Goal: Task Accomplishment & Management: Manage account settings

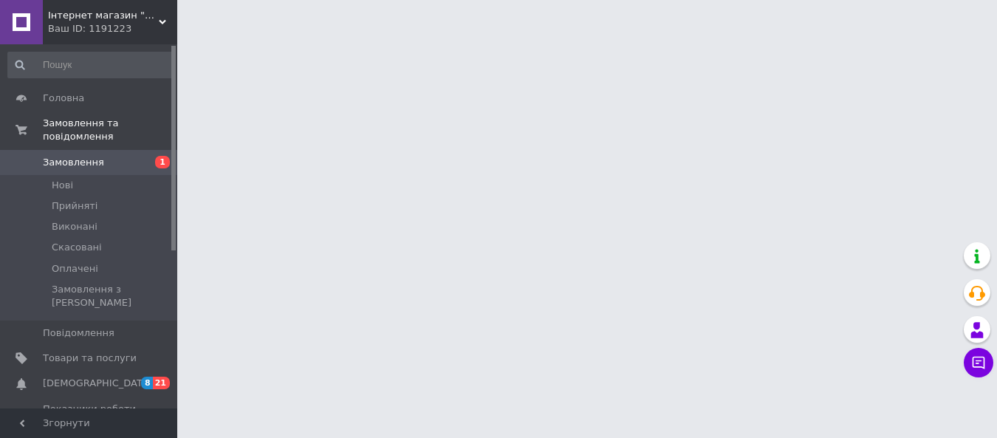
click at [117, 156] on span "Замовлення" at bounding box center [90, 162] width 94 height 13
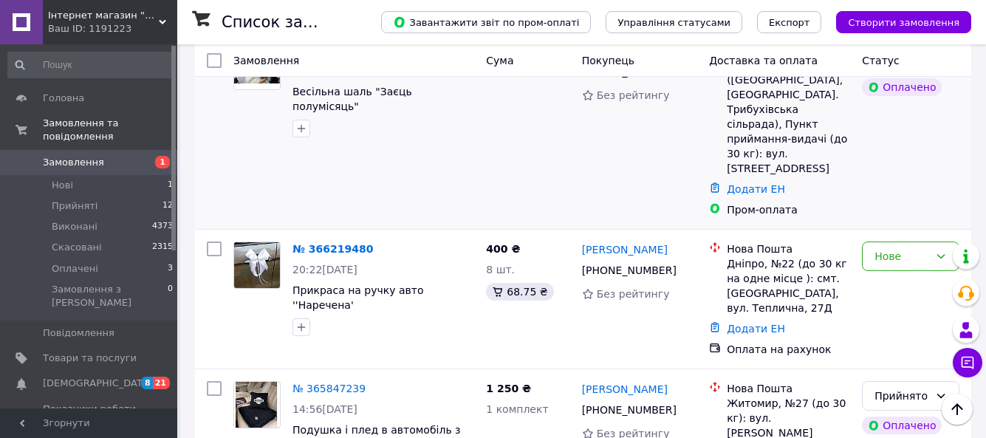
scroll to position [148, 0]
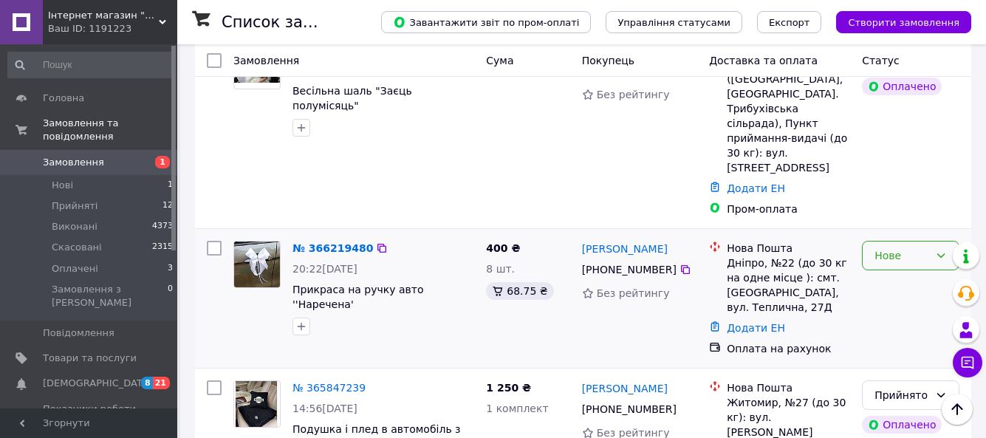
click at [901, 248] on div "Нове" at bounding box center [902, 256] width 55 height 16
click at [890, 275] on li "Прийнято" at bounding box center [911, 273] width 96 height 27
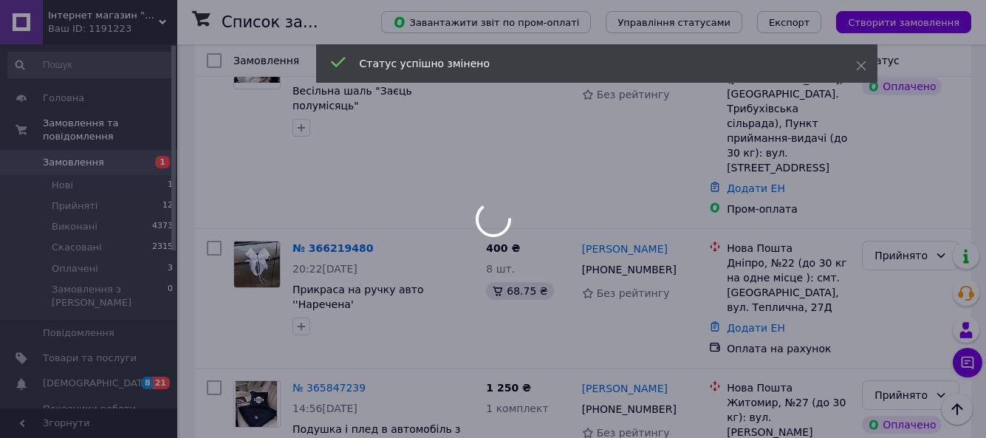
scroll to position [74, 0]
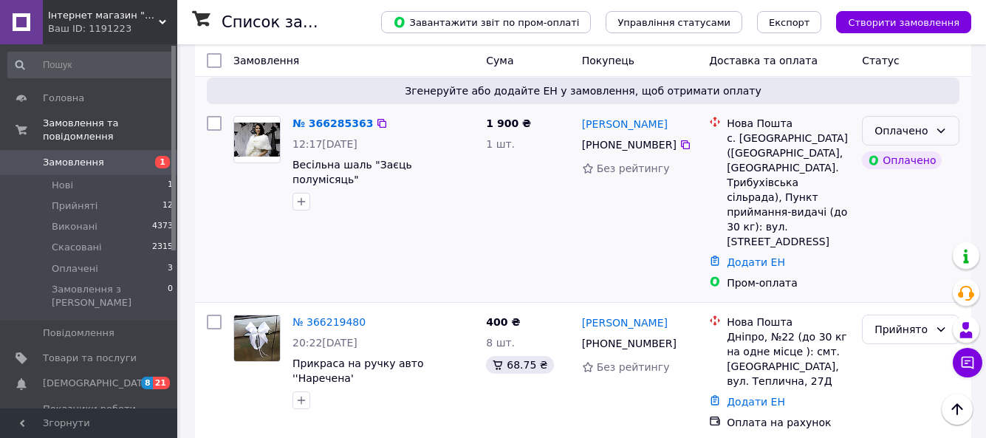
click at [941, 129] on icon at bounding box center [941, 131] width 12 height 12
click at [907, 168] on li "Прийнято" at bounding box center [911, 163] width 96 height 27
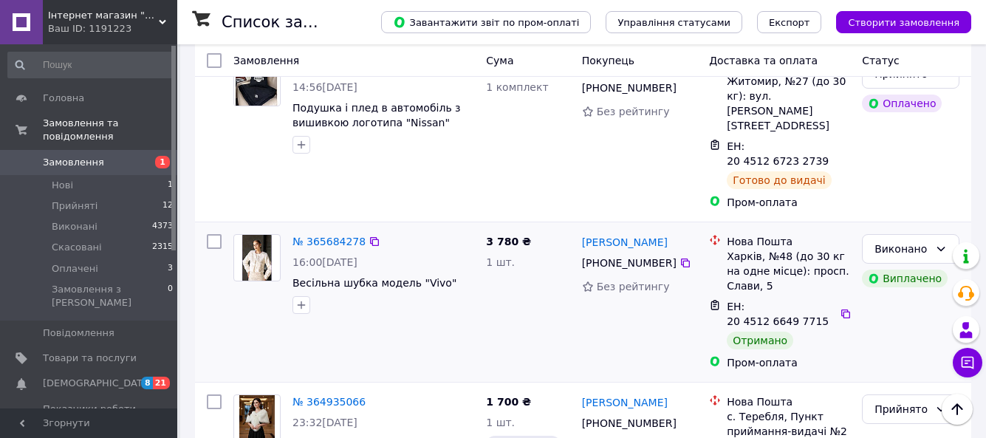
scroll to position [443, 0]
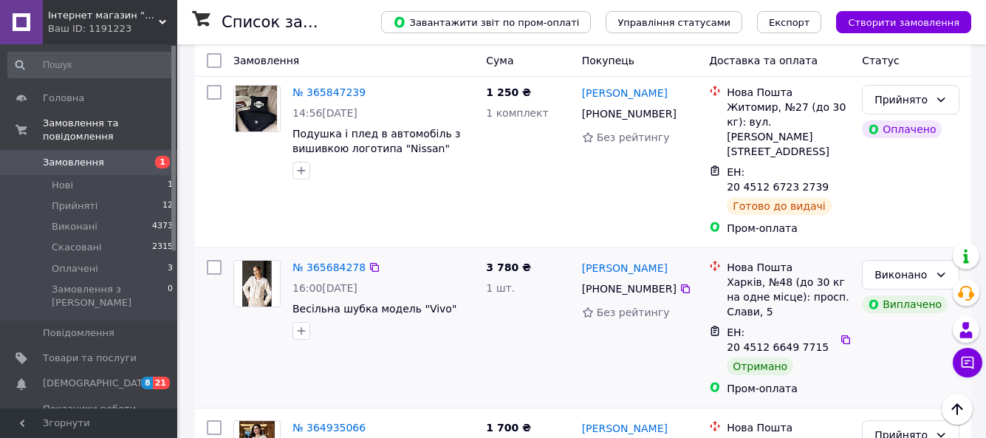
drag, startPoint x: 670, startPoint y: 220, endPoint x: 581, endPoint y: 228, distance: 89.7
click at [581, 259] on div "[PERSON_NAME]" at bounding box center [640, 268] width 119 height 18
copy link "[PERSON_NAME]"
click at [680, 283] on icon at bounding box center [686, 289] width 12 height 12
drag, startPoint x: 728, startPoint y: 241, endPoint x: 784, endPoint y: 241, distance: 55.4
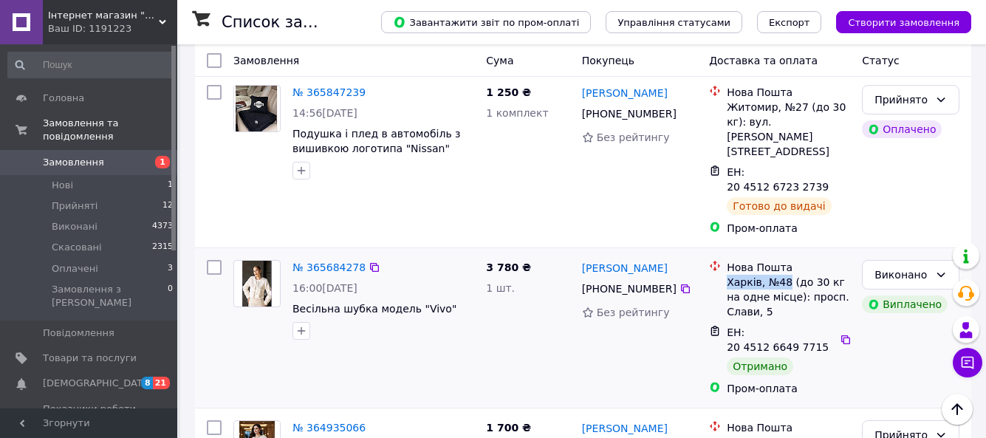
click at [784, 275] on div "Харків, №48 (до 30 кг на одне місце): просп. Слави, 5" at bounding box center [788, 297] width 123 height 44
copy div "Харків, №48"
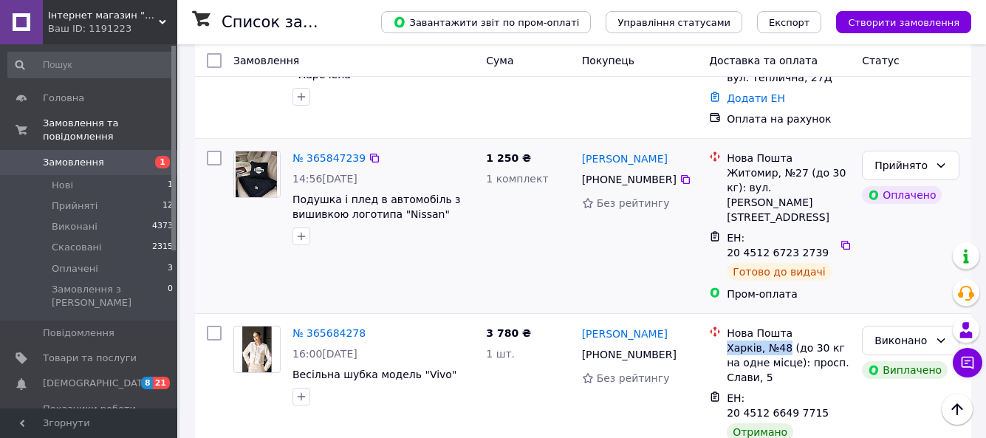
scroll to position [296, 0]
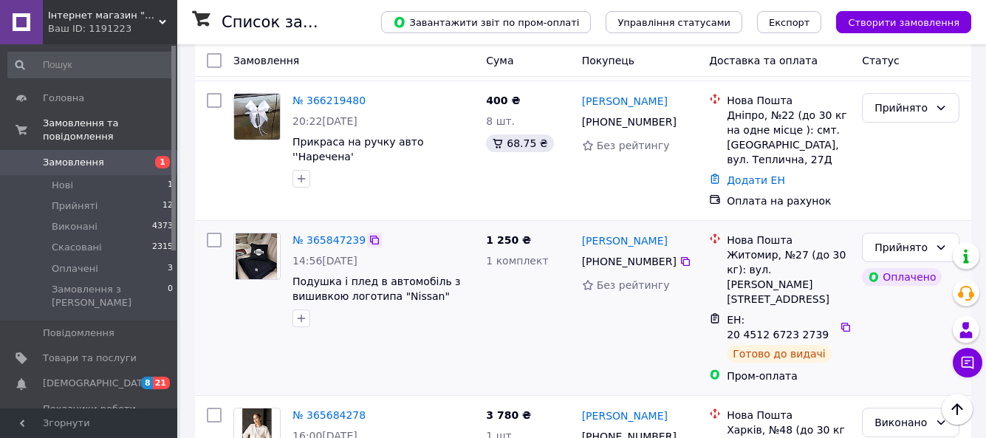
click at [369, 234] on icon at bounding box center [375, 240] width 12 height 12
drag, startPoint x: 669, startPoint y: 225, endPoint x: 576, endPoint y: 227, distance: 92.4
click at [576, 227] on div "Тетяна Козмуляк +380 98 961 37 20 Без рейтингу" at bounding box center [640, 308] width 128 height 163
copy link "[PERSON_NAME]"
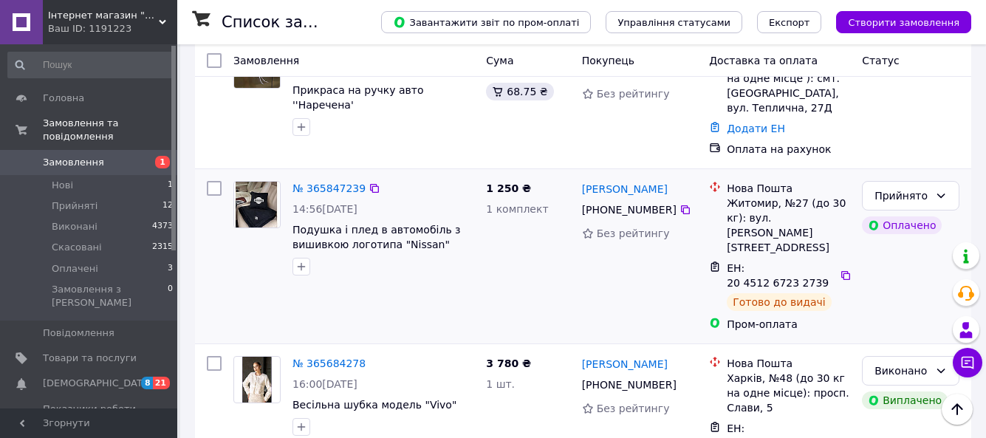
scroll to position [369, 0]
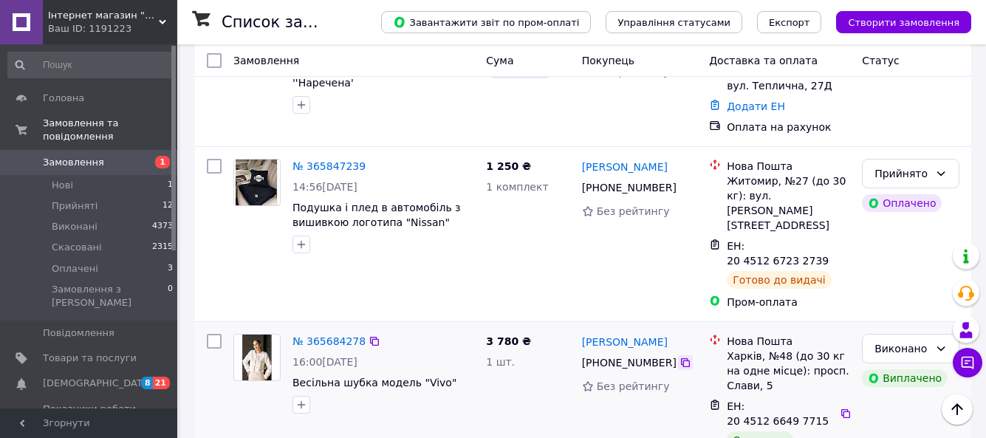
click at [680, 357] on icon at bounding box center [686, 363] width 12 height 12
click at [681, 183] on icon at bounding box center [685, 187] width 9 height 9
drag, startPoint x: 728, startPoint y: 165, endPoint x: 771, endPoint y: 167, distance: 42.9
click at [771, 174] on div "Житомир, №27 (до 30 кг): вул. [PERSON_NAME][STREET_ADDRESS]" at bounding box center [788, 203] width 123 height 59
copy div "Житомир"
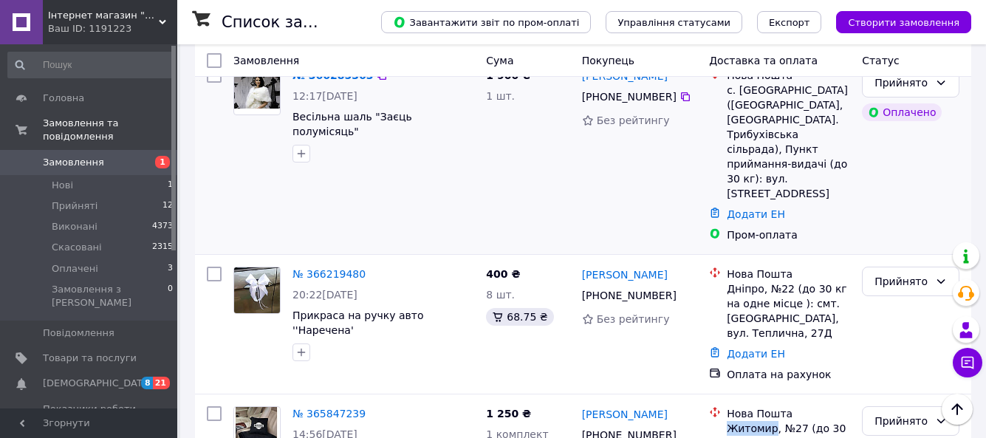
scroll to position [148, 0]
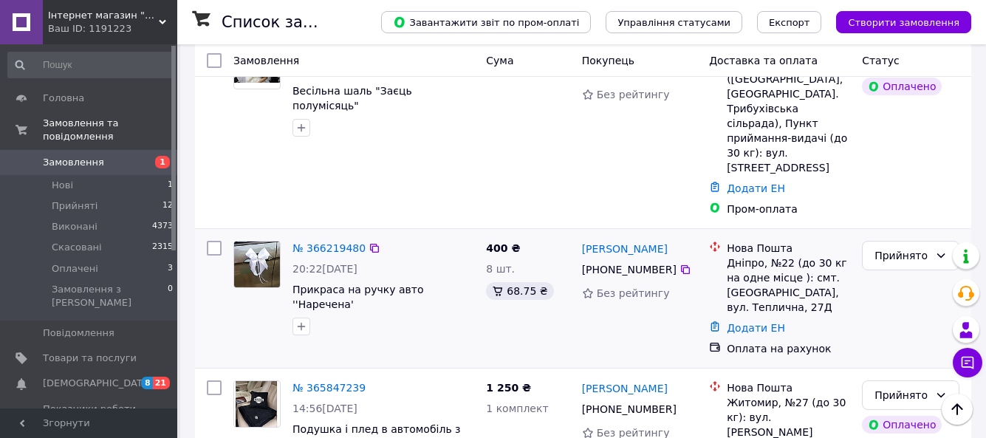
click at [670, 239] on div "[PERSON_NAME]" at bounding box center [640, 248] width 119 height 18
drag, startPoint x: 663, startPoint y: 233, endPoint x: 579, endPoint y: 230, distance: 84.3
click at [579, 235] on div "Ганна Бородаєва +380 93 415 97 04 Без рейтингу" at bounding box center [640, 298] width 128 height 127
copy link "[PERSON_NAME]"
click at [681, 265] on icon at bounding box center [685, 269] width 9 height 9
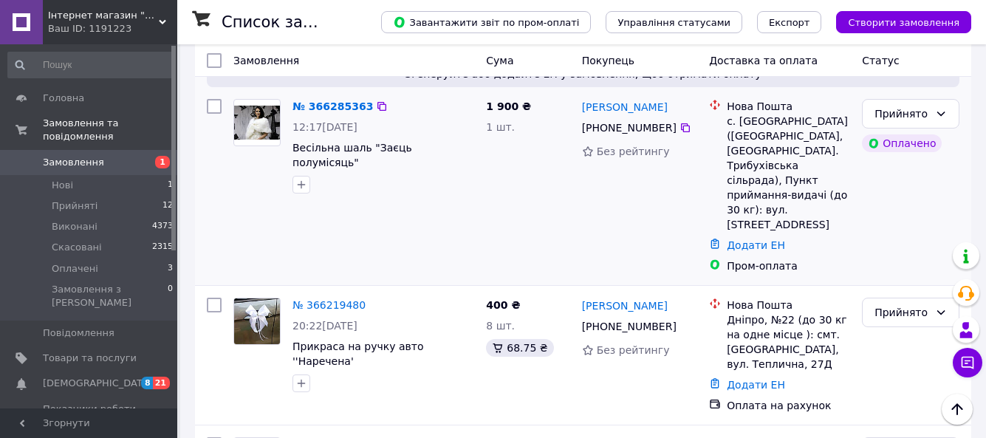
scroll to position [0, 0]
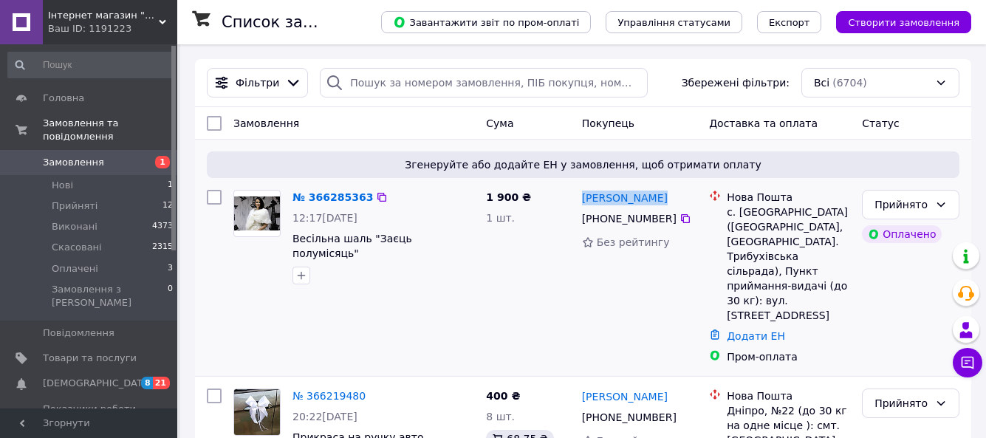
drag, startPoint x: 664, startPoint y: 197, endPoint x: 580, endPoint y: 205, distance: 84.5
click at [581, 205] on div "[PERSON_NAME]" at bounding box center [640, 197] width 119 height 18
copy link "[PERSON_NAME]"
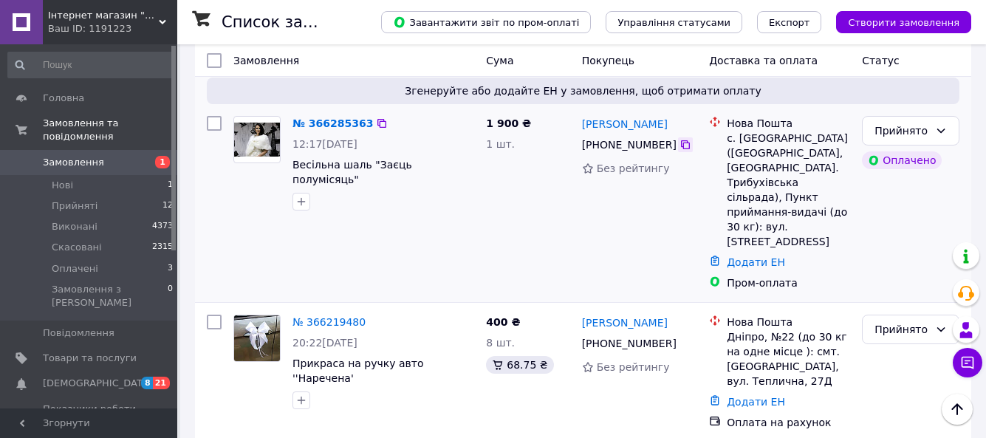
click at [681, 143] on icon at bounding box center [685, 144] width 9 height 9
drag, startPoint x: 793, startPoint y: 135, endPoint x: 727, endPoint y: 140, distance: 66.0
click at [727, 140] on div "с. [GEOGRAPHIC_DATA] ([GEOGRAPHIC_DATA], [GEOGRAPHIC_DATA]. Трибухівська сільра…" at bounding box center [788, 190] width 123 height 118
copy div "с. Трибухівці"
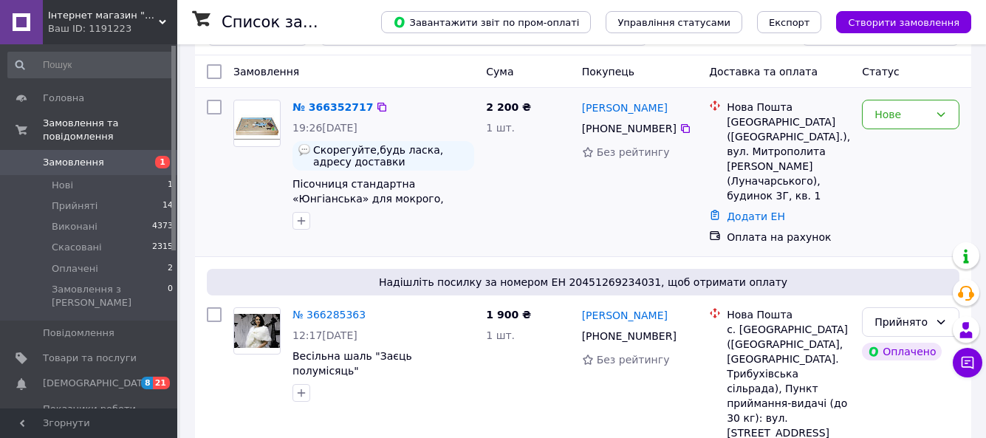
scroll to position [74, 0]
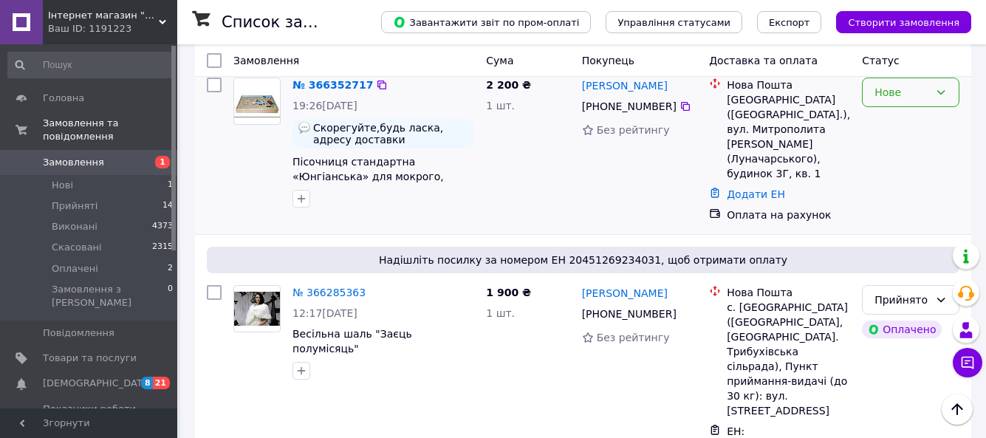
click at [951, 89] on div "Нове" at bounding box center [911, 93] width 98 height 30
click at [921, 122] on li "Прийнято" at bounding box center [911, 125] width 96 height 27
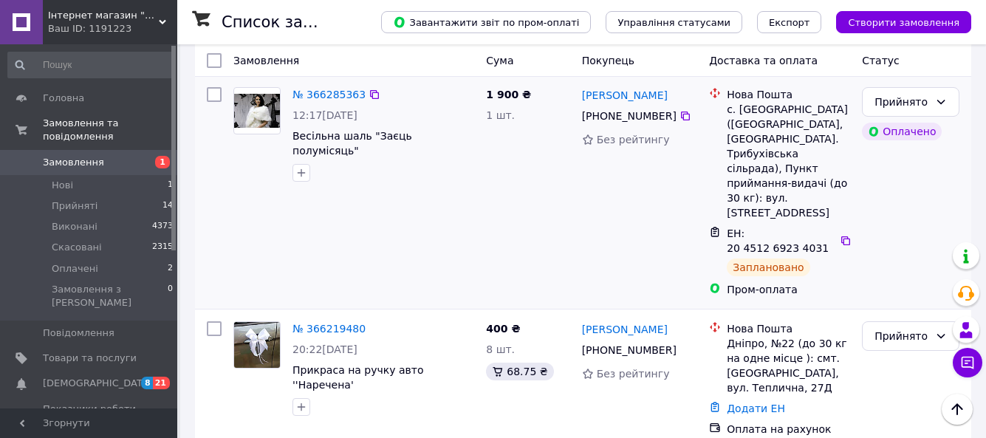
scroll to position [296, 0]
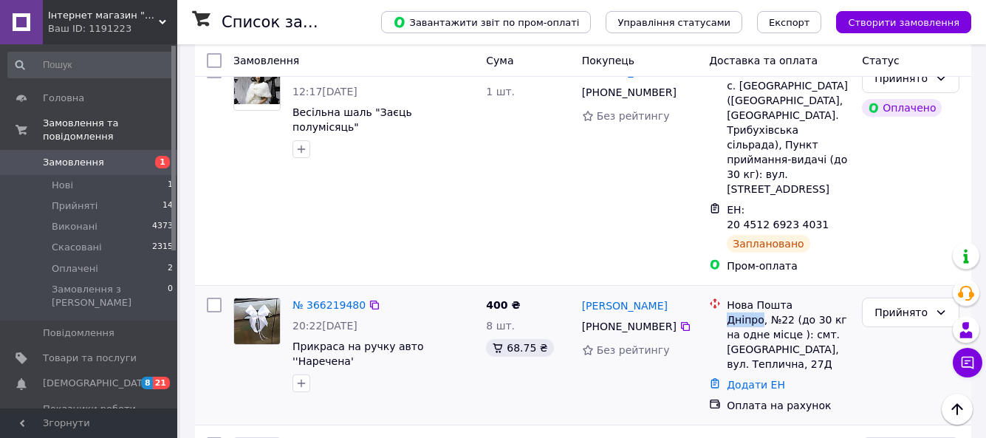
drag, startPoint x: 760, startPoint y: 276, endPoint x: 726, endPoint y: 278, distance: 34.1
click at [726, 298] on div "Нова Пошта Дніпро, №22 (до 30 кг на одне місце ): смт. Слобожанське, вул. Тепли…" at bounding box center [788, 335] width 129 height 74
copy div "Дніпро"
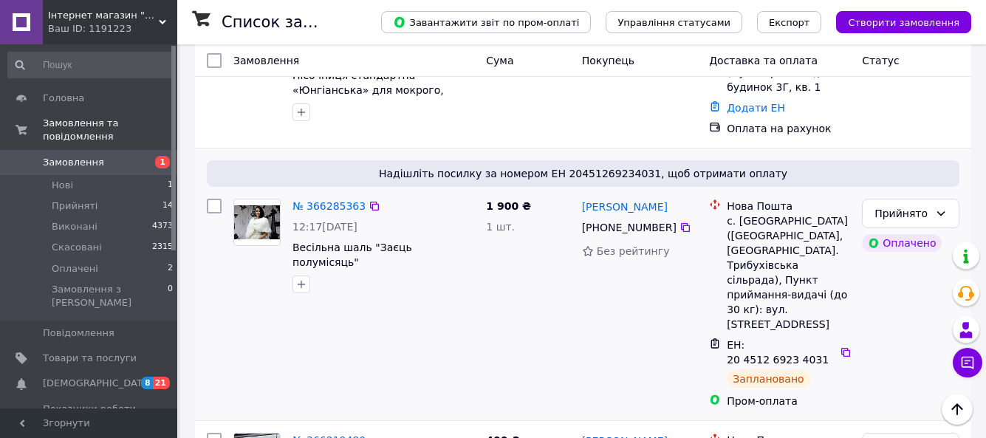
scroll to position [148, 0]
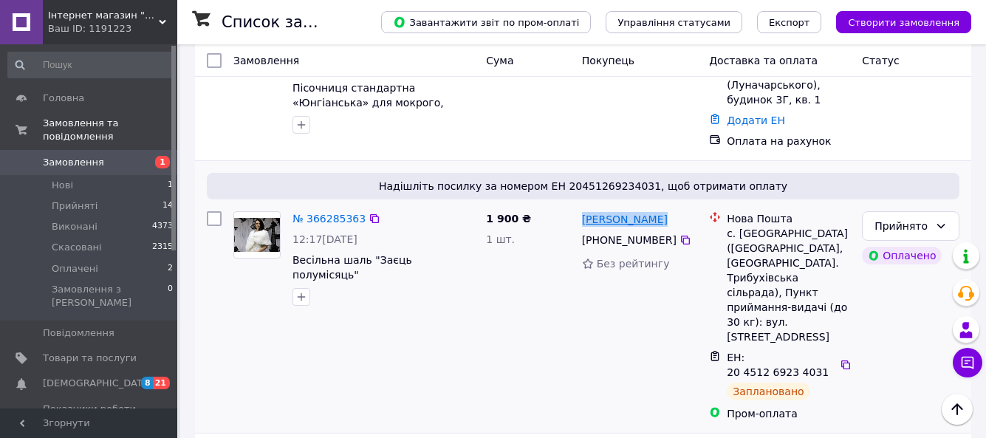
drag, startPoint x: 662, startPoint y: 205, endPoint x: 583, endPoint y: 209, distance: 79.1
click at [583, 210] on div "[PERSON_NAME]" at bounding box center [640, 219] width 119 height 18
copy link "[PERSON_NAME]"
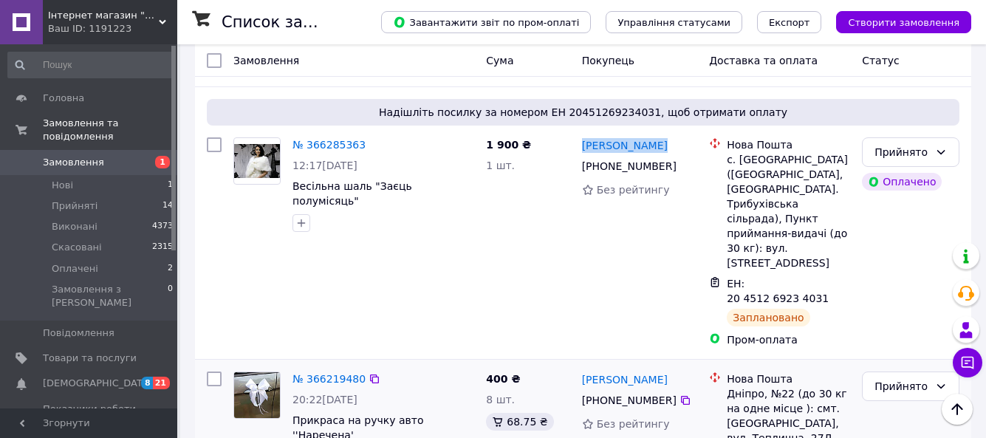
drag, startPoint x: 675, startPoint y: 337, endPoint x: 579, endPoint y: 338, distance: 95.3
click at [579, 366] on div "Ганна Бородаєва +380 93 415 97 04 Без рейтингу" at bounding box center [640, 429] width 128 height 127
drag, startPoint x: 602, startPoint y: 338, endPoint x: 542, endPoint y: 270, distance: 90.0
click at [542, 270] on div "1 900 ₴ 1 шт." at bounding box center [527, 243] width 95 height 222
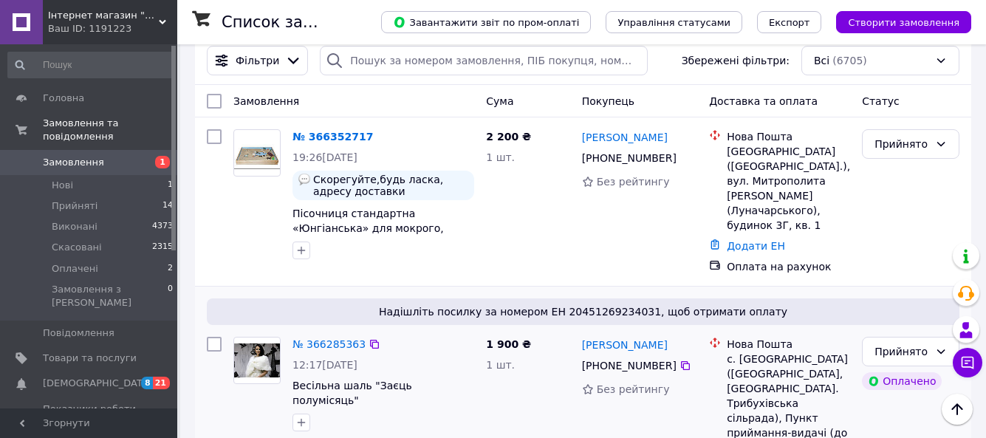
scroll to position [0, 0]
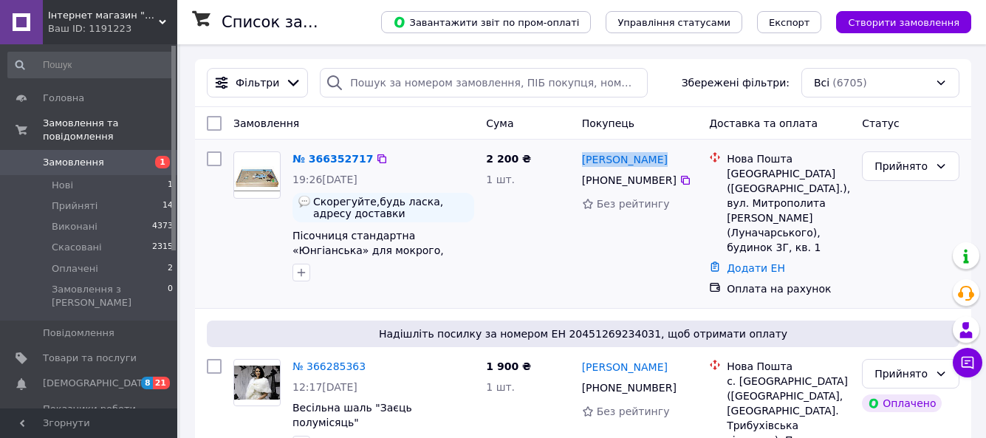
drag, startPoint x: 666, startPoint y: 157, endPoint x: 580, endPoint y: 166, distance: 86.2
click at [581, 166] on div "[PERSON_NAME]" at bounding box center [640, 159] width 119 height 18
copy link "[PERSON_NAME]"
click at [681, 179] on icon at bounding box center [685, 180] width 9 height 9
click at [680, 181] on icon at bounding box center [686, 180] width 12 height 12
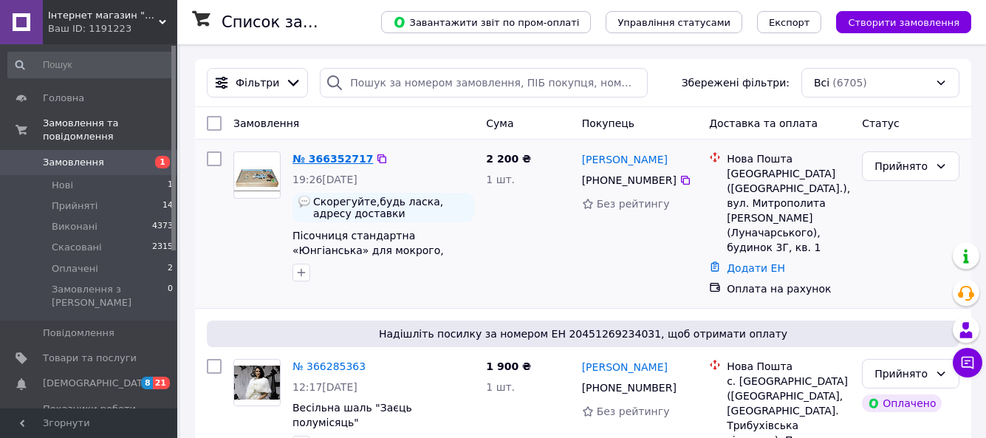
click at [331, 154] on link "№ 366352717" at bounding box center [333, 159] width 81 height 12
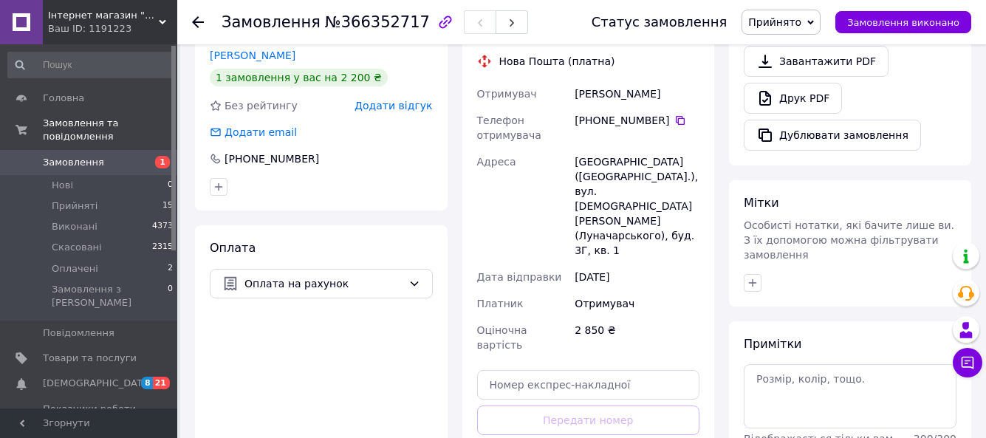
scroll to position [517, 0]
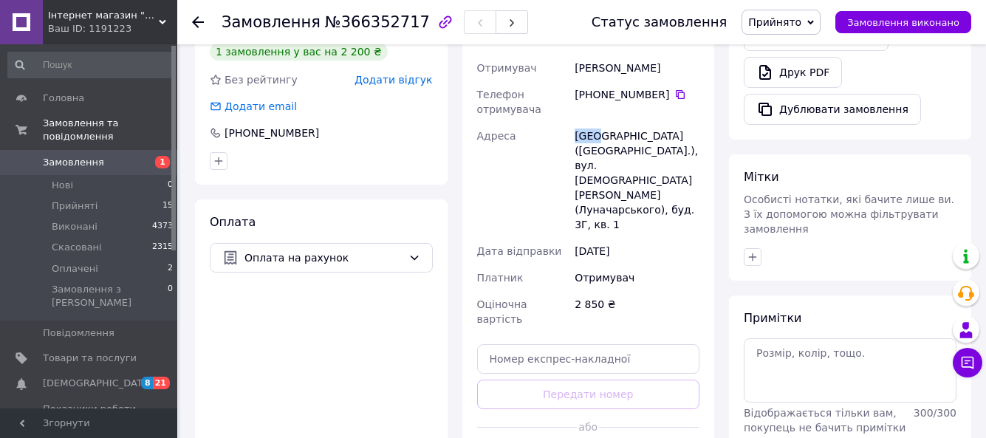
drag, startPoint x: 575, startPoint y: 120, endPoint x: 596, endPoint y: 120, distance: 21.4
click at [596, 123] on div "Київ (Київська обл.), вул. Митрополита Андрія Шептицького (Луначарського), буд.…" at bounding box center [637, 180] width 131 height 115
copy div "Київ"
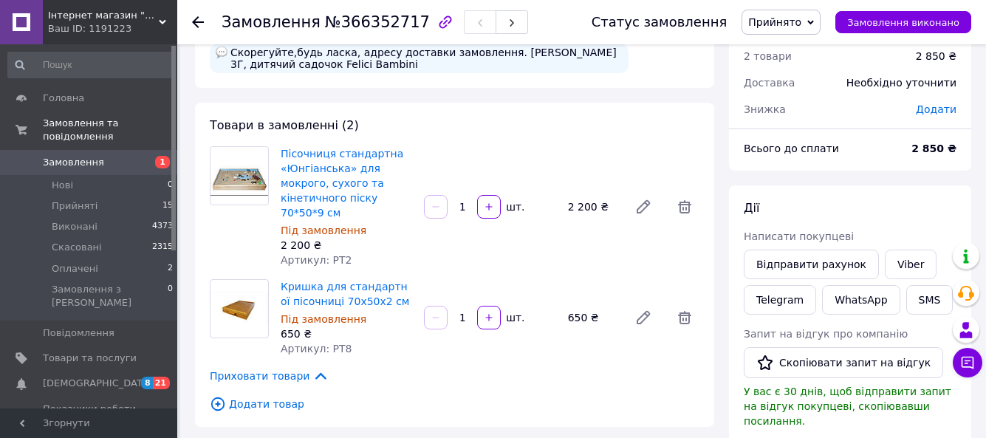
scroll to position [0, 0]
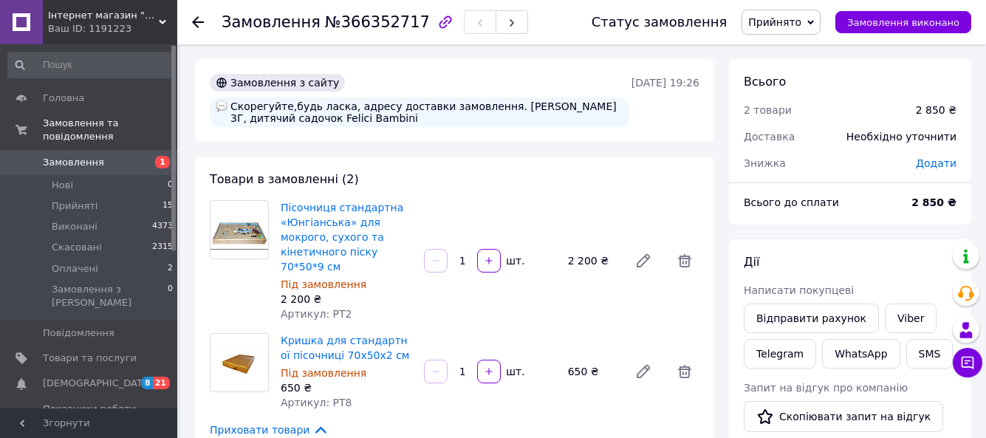
click at [91, 156] on span "Замовлення" at bounding box center [73, 162] width 61 height 13
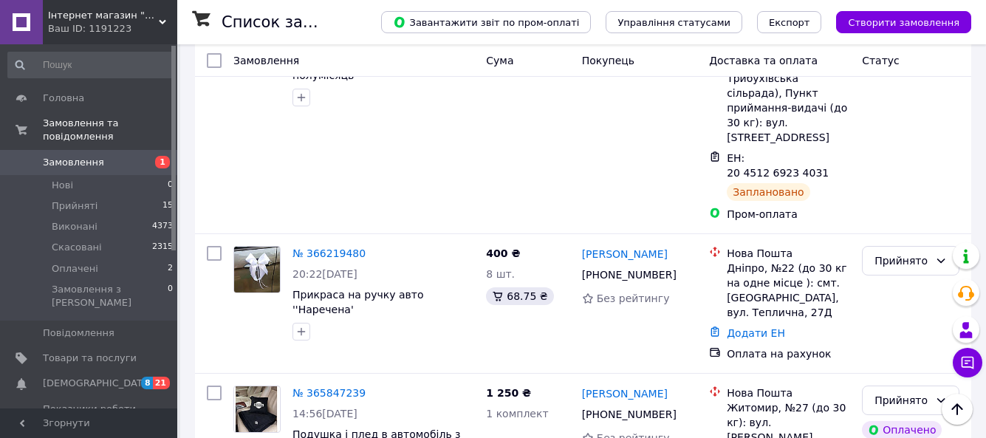
scroll to position [369, 0]
